Goal: Obtain resource: Download file/media

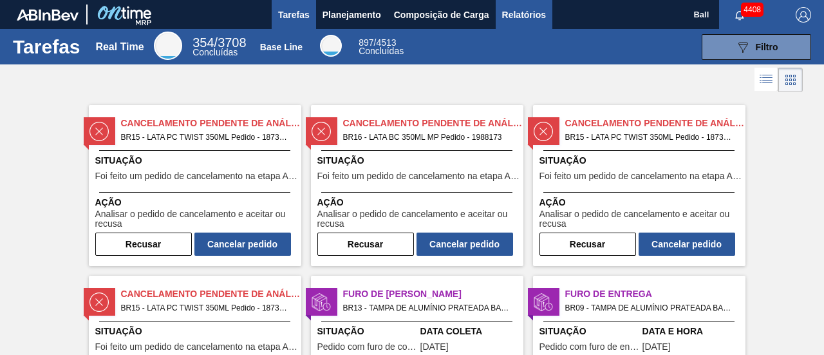
click at [519, 15] on span "Relatórios" at bounding box center [524, 14] width 44 height 15
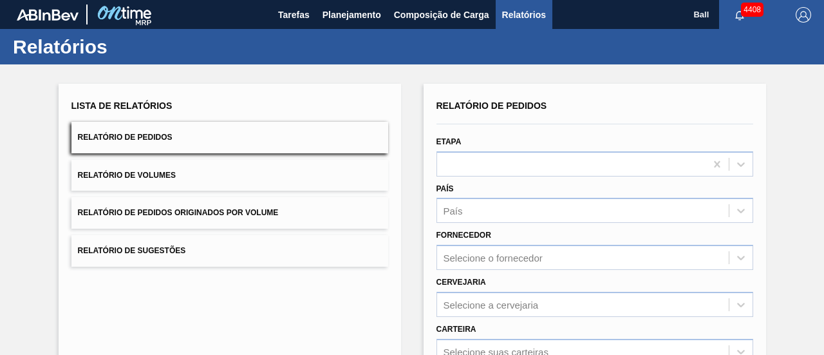
click at [474, 180] on div "País País" at bounding box center [594, 202] width 317 height 44
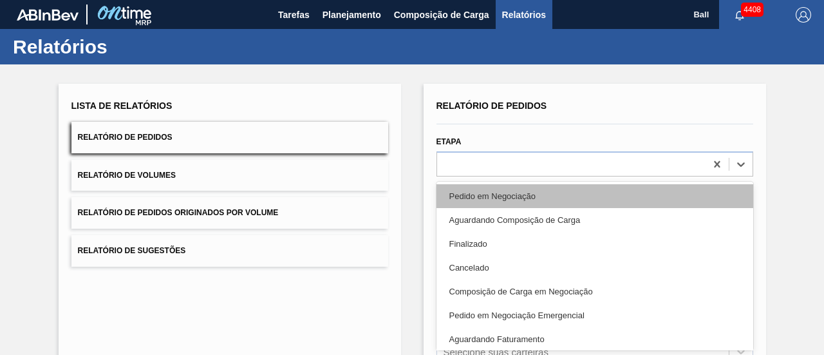
click at [504, 167] on div "option Pedido em Negociação focused, 1 of 20. 20 results available. Use Up and …" at bounding box center [594, 163] width 317 height 25
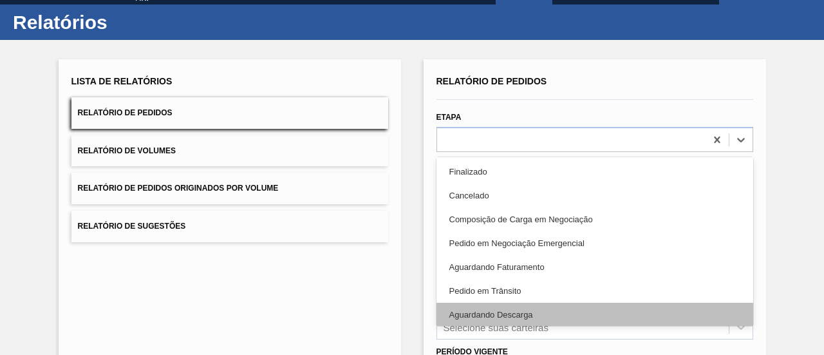
scroll to position [64, 0]
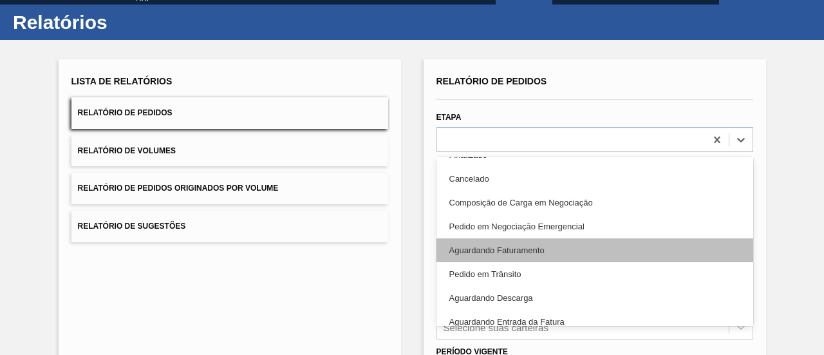
click at [522, 250] on div "Aguardando Faturamento" at bounding box center [594, 250] width 317 height 24
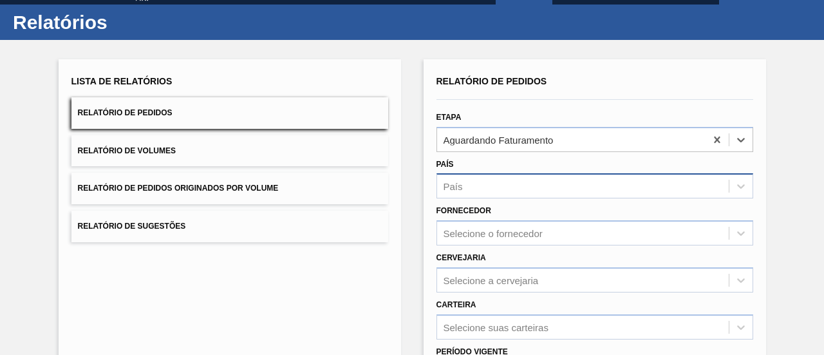
click at [495, 185] on div "País" at bounding box center [582, 186] width 291 height 19
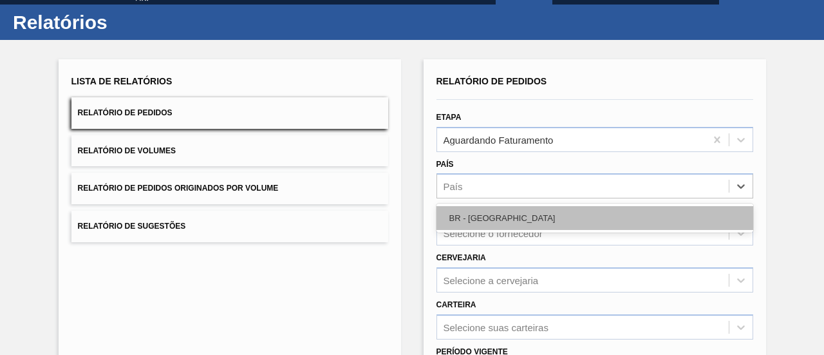
click at [501, 222] on div "BR - [GEOGRAPHIC_DATA]" at bounding box center [594, 218] width 317 height 24
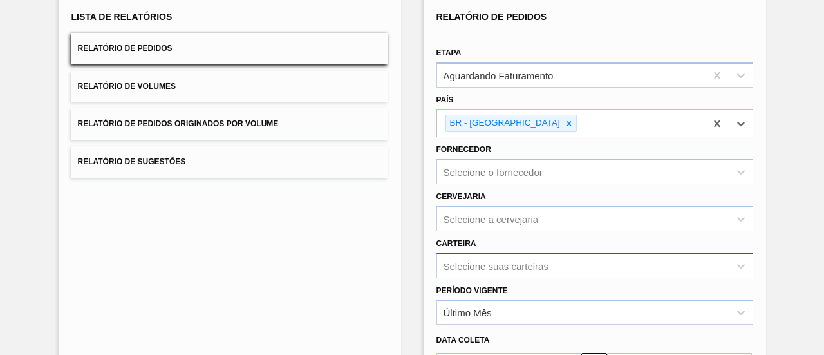
click at [498, 266] on div "Selecione suas carteiras" at bounding box center [594, 265] width 317 height 25
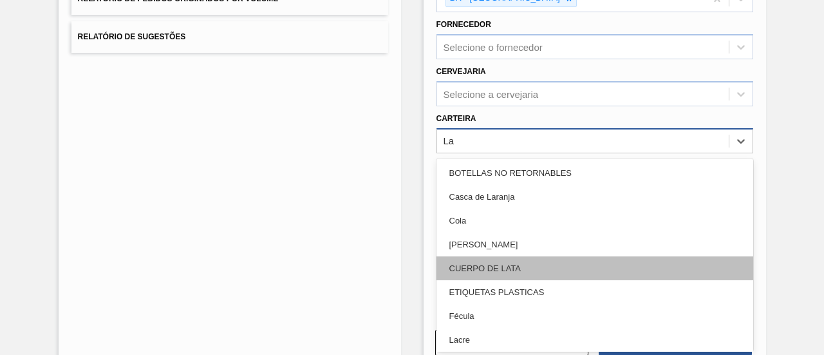
type input "Lat"
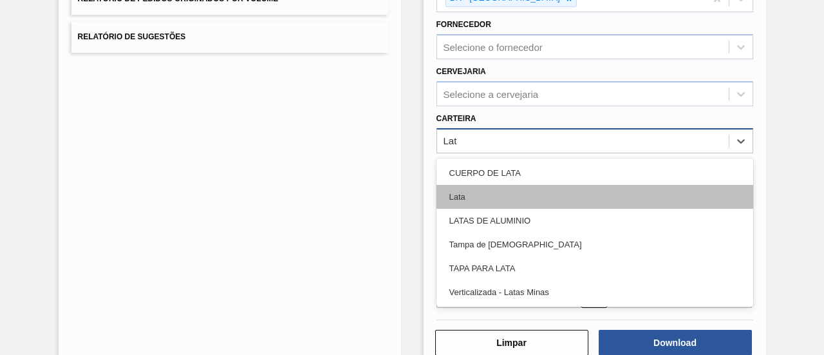
click at [461, 198] on div "Lata" at bounding box center [594, 197] width 317 height 24
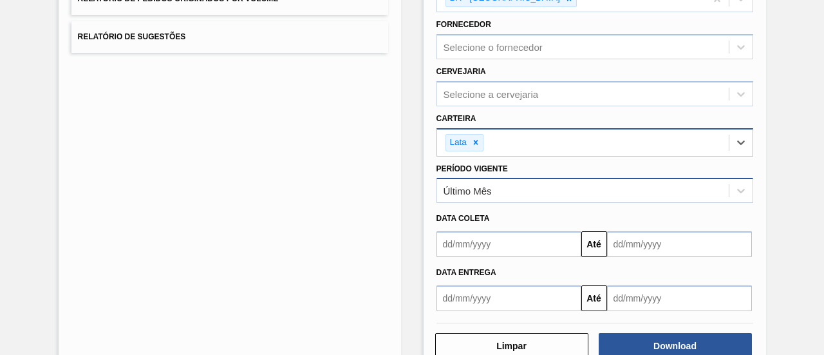
click at [501, 191] on div "Último Mês" at bounding box center [582, 190] width 291 height 19
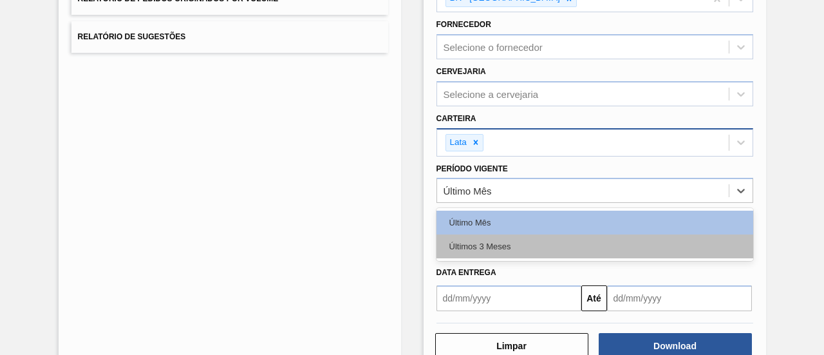
click at [504, 244] on div "Últimos 3 Meses" at bounding box center [594, 246] width 317 height 24
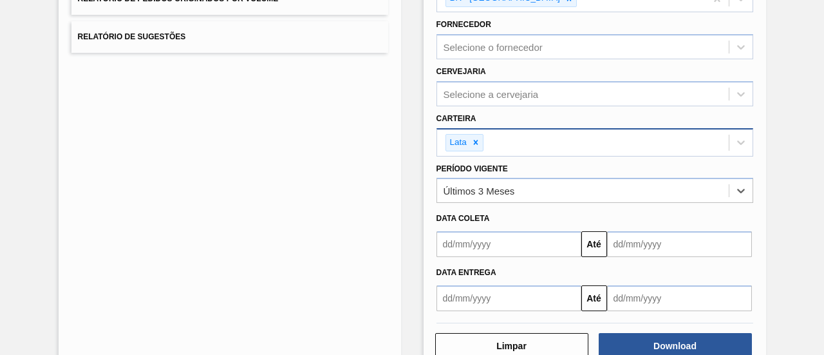
click at [538, 241] on input "text" at bounding box center [508, 244] width 145 height 26
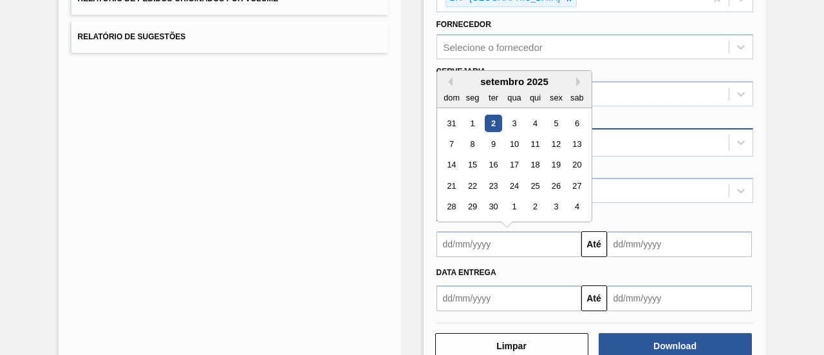
click at [492, 116] on div "2" at bounding box center [492, 123] width 17 height 17
type input "[DATE]"
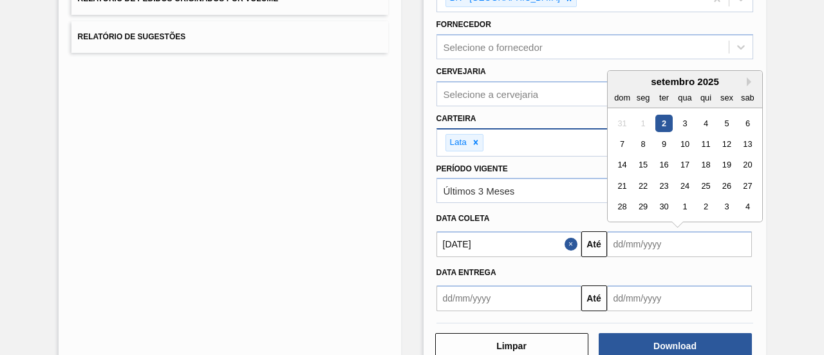
click at [650, 244] on input "text" at bounding box center [679, 244] width 145 height 26
click at [746, 82] on button "Next Month" at bounding box center [750, 81] width 9 height 9
click at [704, 120] on div "2" at bounding box center [704, 123] width 17 height 17
type input "[DATE]"
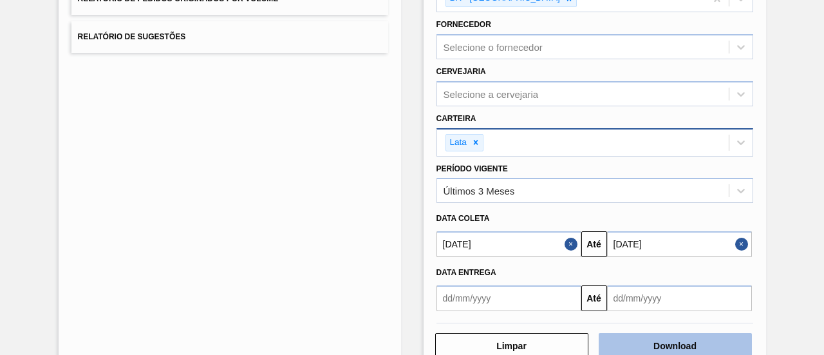
click at [703, 344] on button "Download" at bounding box center [674, 346] width 153 height 26
